Goal: Information Seeking & Learning: Learn about a topic

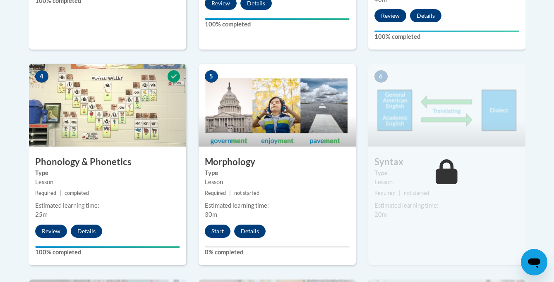
click at [285, 179] on div "Lesson" at bounding box center [277, 182] width 145 height 9
click at [219, 230] on button "Start" at bounding box center [218, 231] width 26 height 13
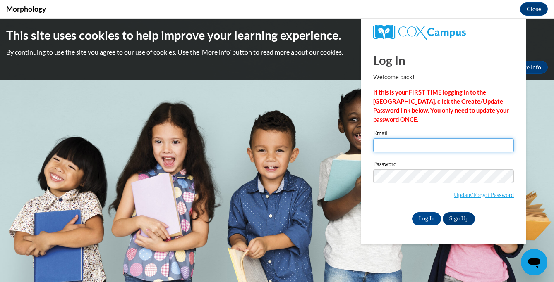
type input "[EMAIL_ADDRESS][DOMAIN_NAME]"
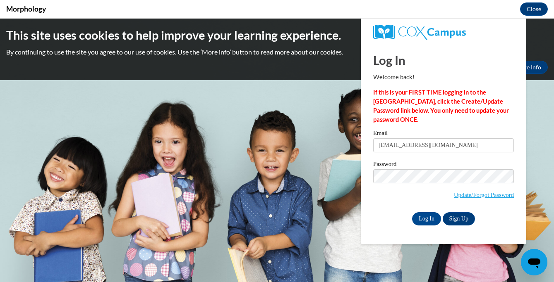
click at [424, 226] on div "Log In Welcome back! If this is your FIRST TIME logging in to the NEW Cox Campu…" at bounding box center [443, 143] width 178 height 201
click at [426, 217] on input "Log In" at bounding box center [426, 219] width 29 height 13
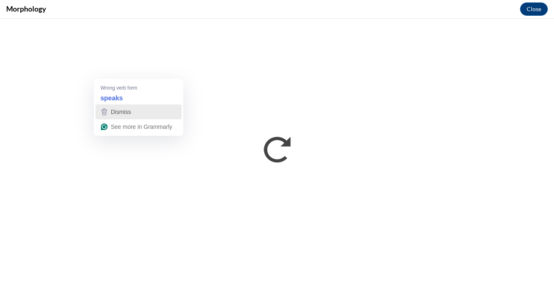
click at [132, 111] on div "Dismiss" at bounding box center [138, 112] width 79 height 12
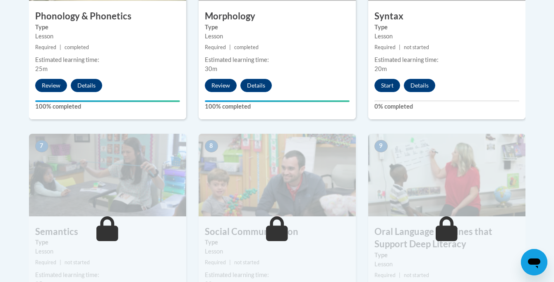
scroll to position [599, 0]
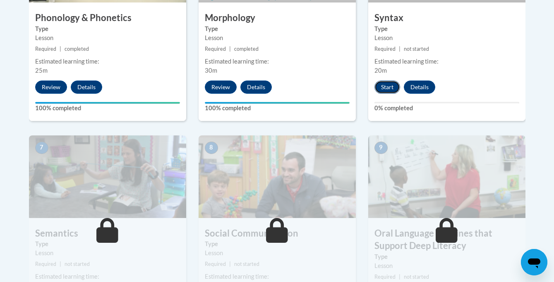
click at [387, 85] on button "Start" at bounding box center [387, 87] width 26 height 13
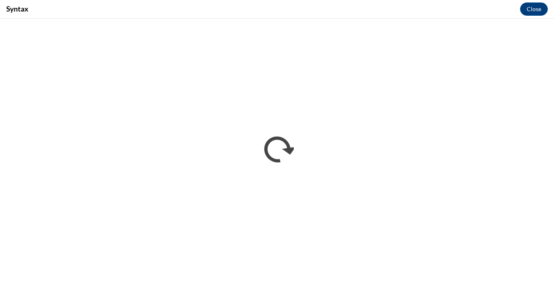
scroll to position [0, 0]
